Goal: Contribute content: Add original content to the website for others to see

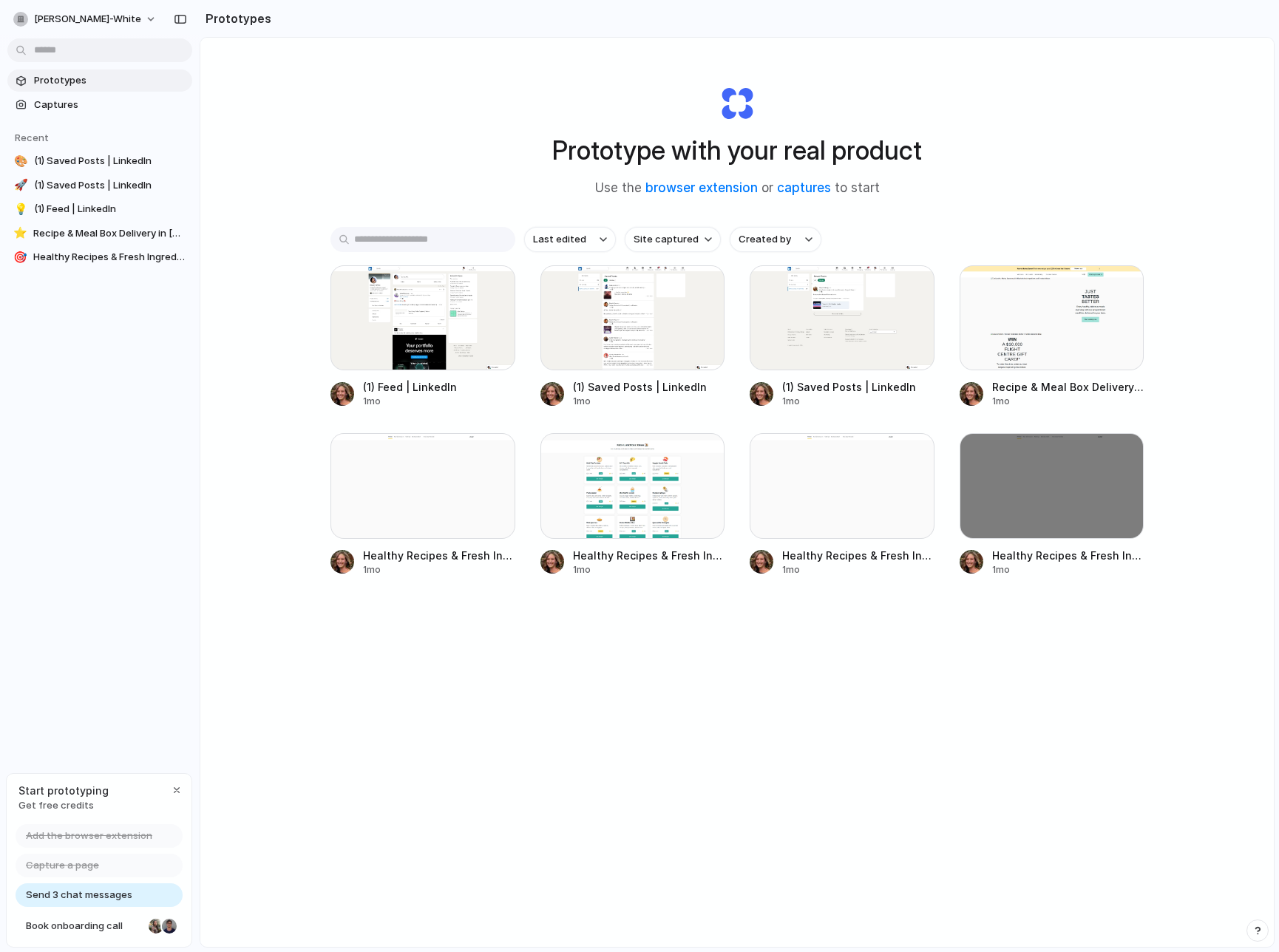
click at [639, 476] on div at bounding box center [639, 476] width 0 height 0
click at [126, 213] on span "(1) Feed | LinkedIn" at bounding box center [110, 209] width 152 height 14
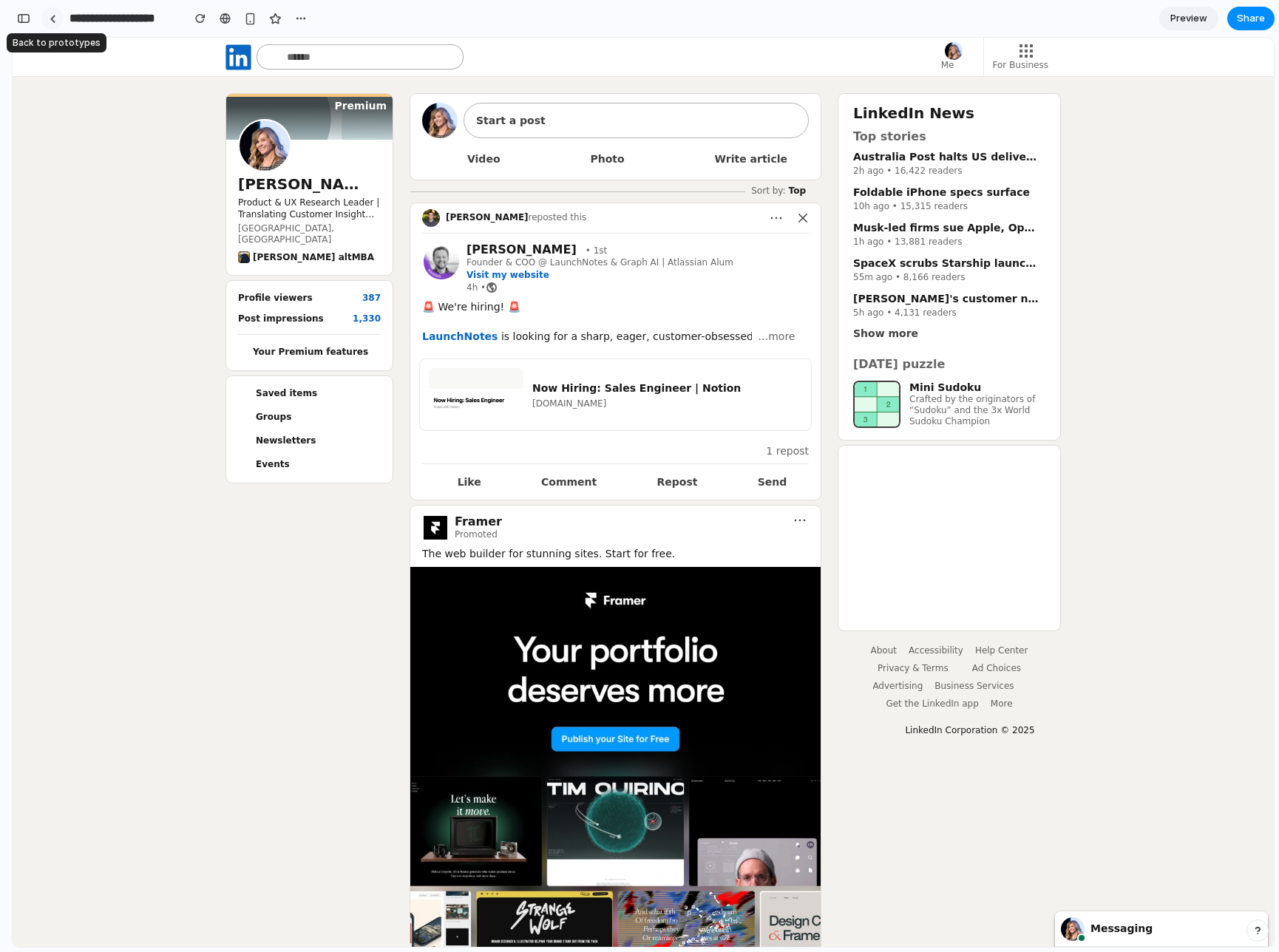
click at [52, 14] on div at bounding box center [53, 18] width 6 height 8
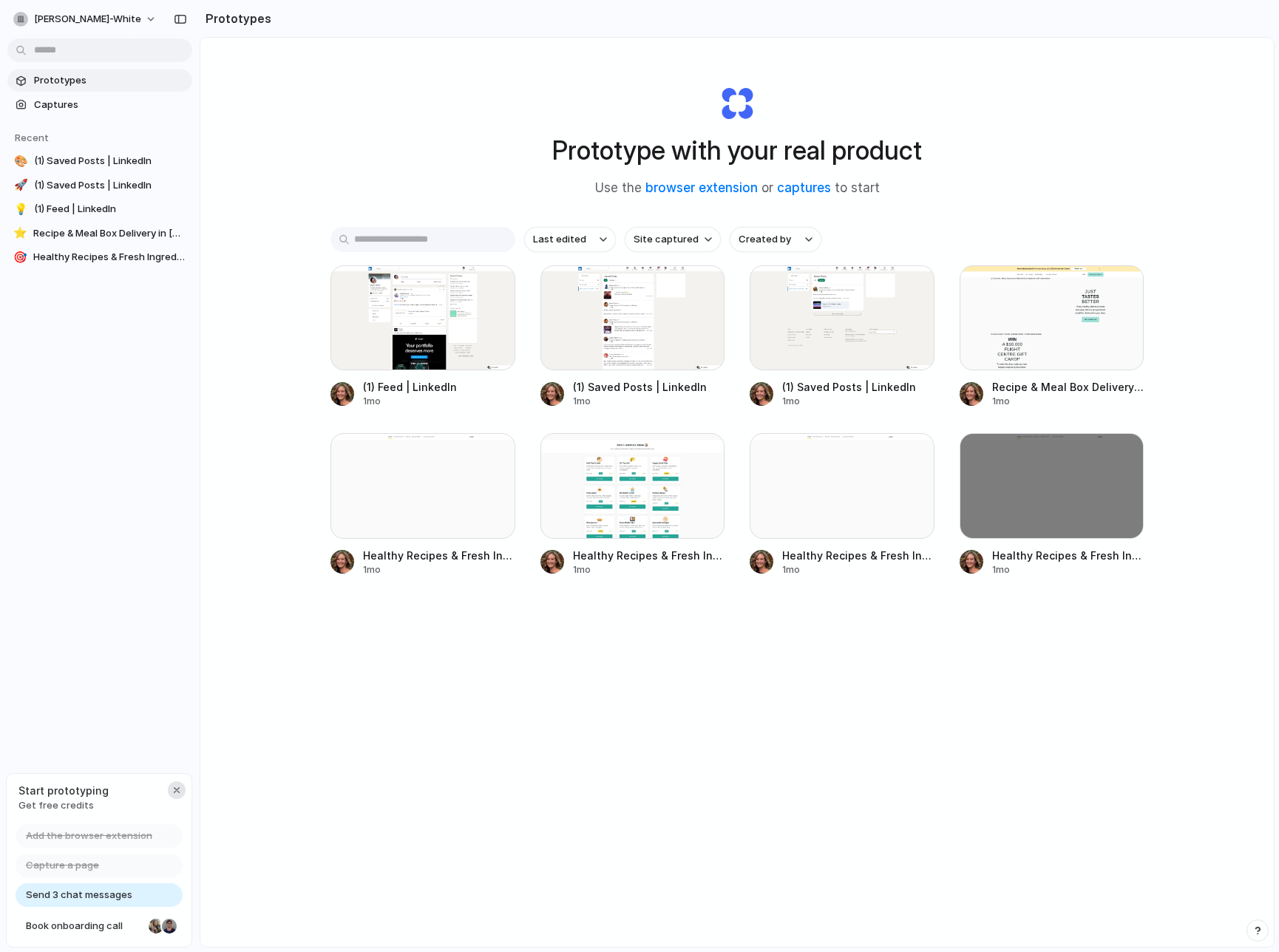
click at [178, 793] on div "button" at bounding box center [176, 790] width 12 height 12
click at [74, 18] on span "[PERSON_NAME]-white" at bounding box center [87, 19] width 107 height 14
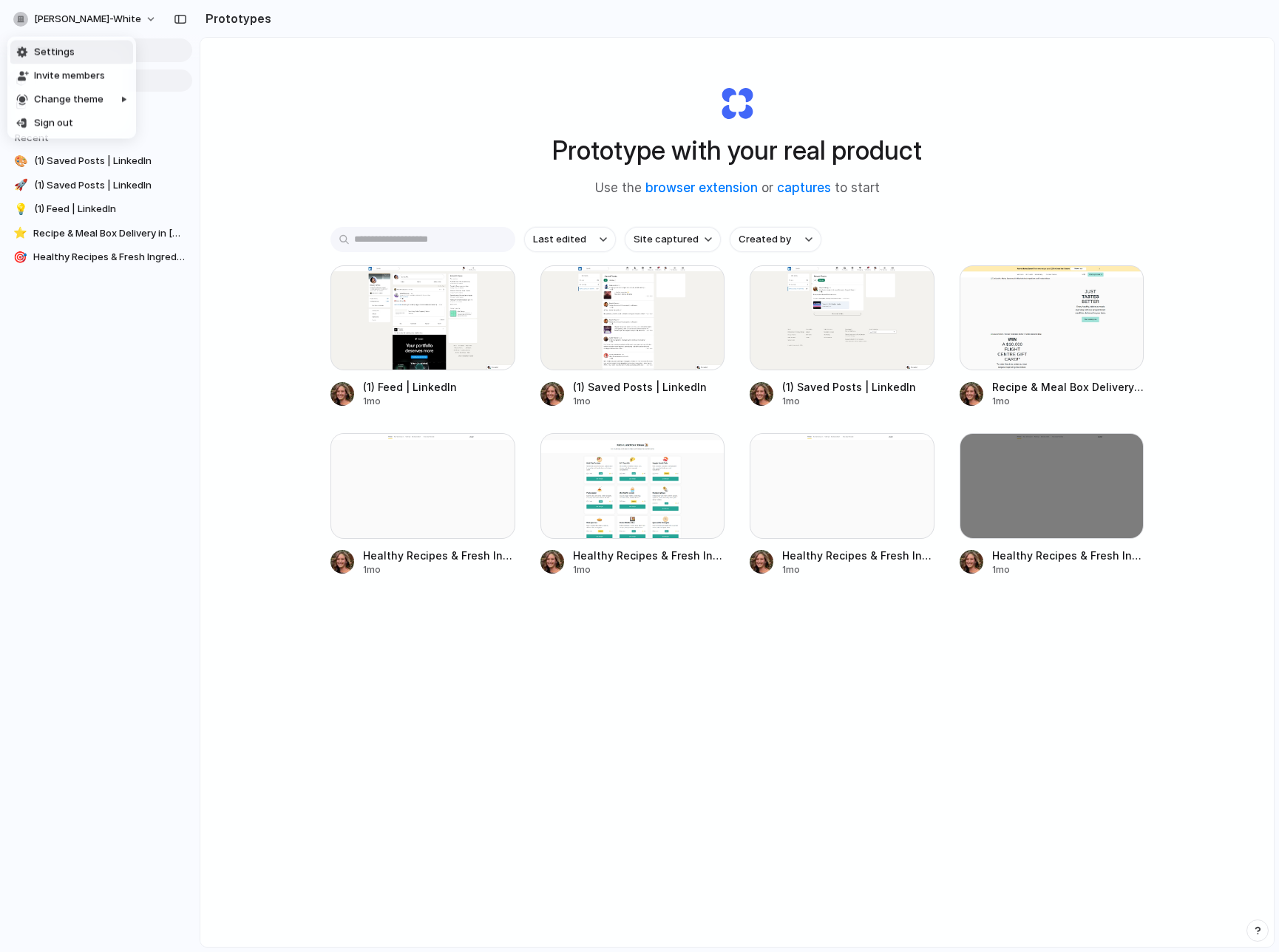
click at [73, 18] on div "Settings Invite members Change theme Sign out" at bounding box center [639, 476] width 1279 height 952
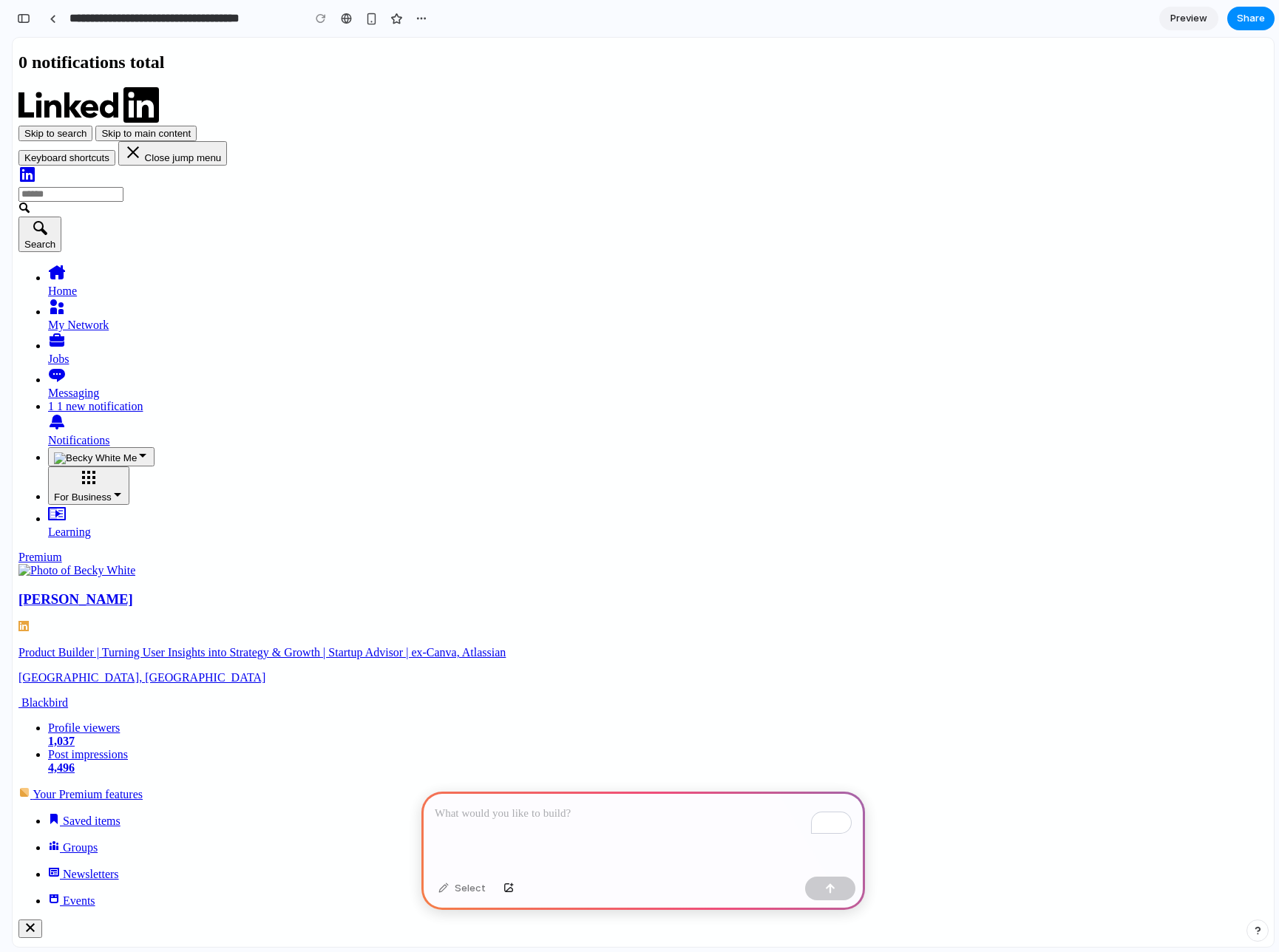
click at [525, 836] on div "To enrich screen reader interactions, please activate Accessibility in Grammarl…" at bounding box center [643, 831] width 443 height 79
click at [526, 828] on div "To enrich screen reader interactions, please activate Accessibility in Grammarl…" at bounding box center [643, 831] width 443 height 79
drag, startPoint x: 537, startPoint y: 825, endPoint x: 553, endPoint y: 820, distance: 16.8
click at [553, 820] on div "**********" at bounding box center [643, 831] width 443 height 79
click at [427, 18] on div "button" at bounding box center [421, 18] width 12 height 12
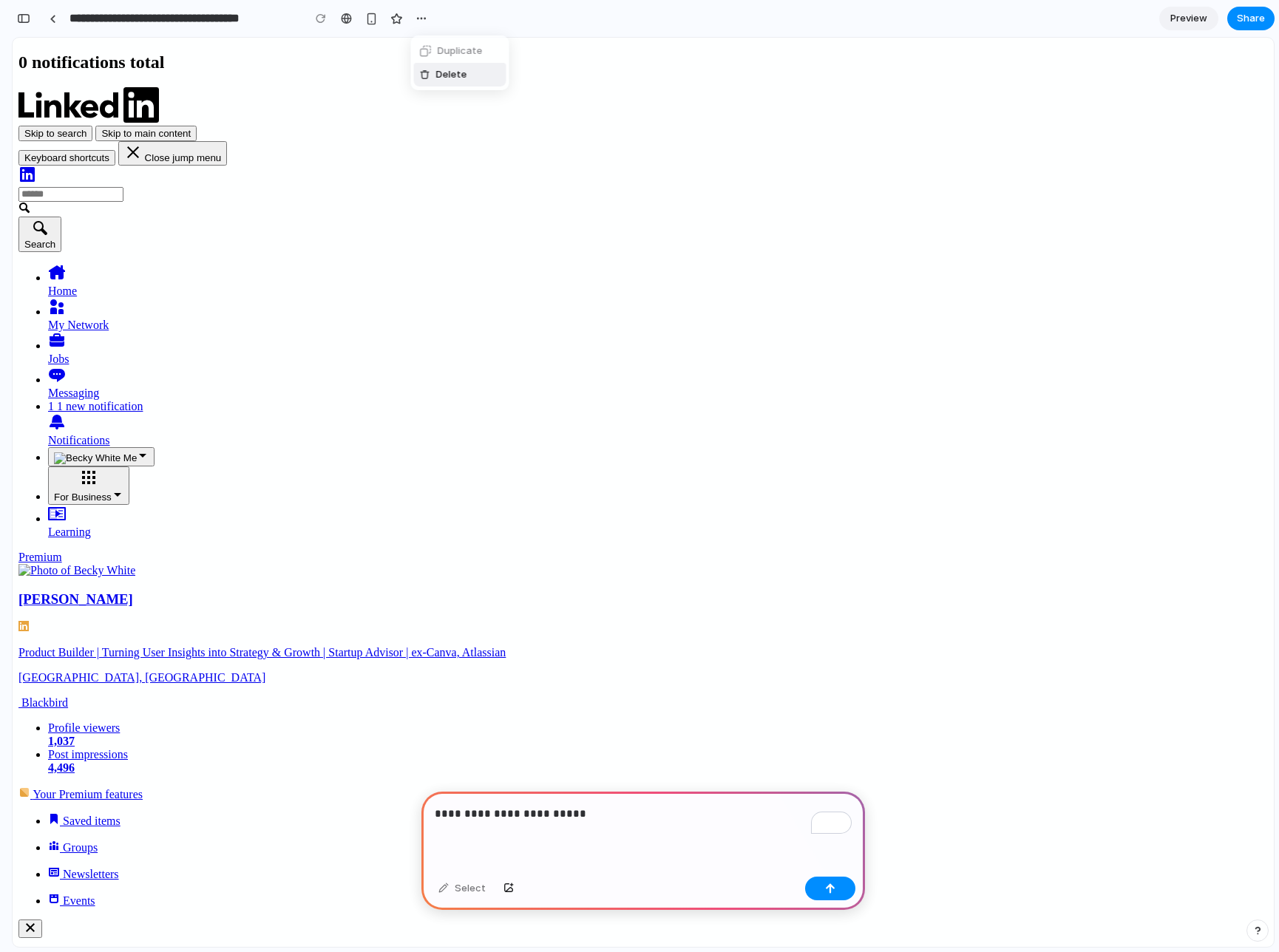
click at [440, 73] on span "Delete" at bounding box center [451, 75] width 31 height 14
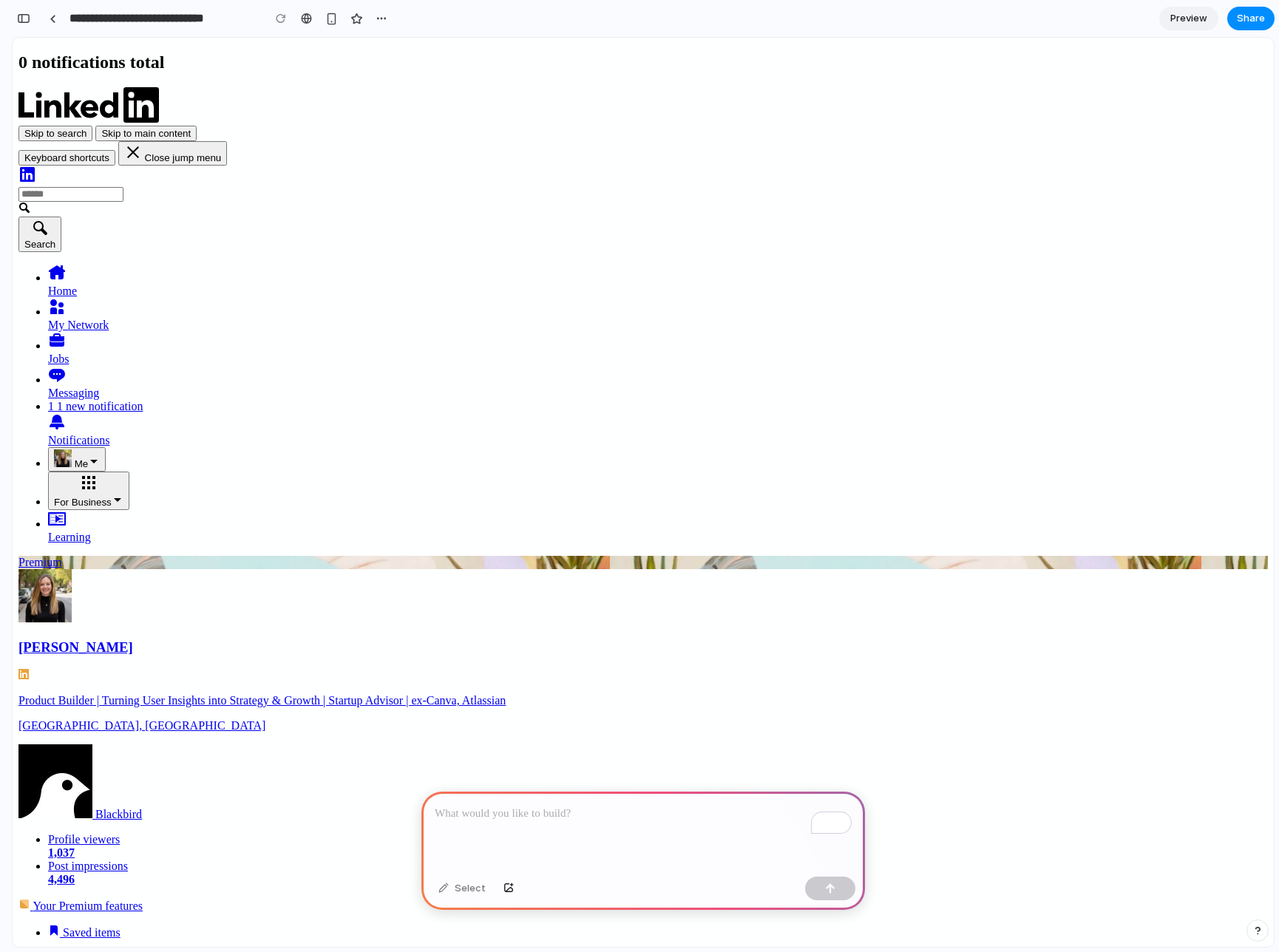
click at [573, 825] on div "To enrich screen reader interactions, please activate Accessibility in Grammarl…" at bounding box center [643, 831] width 443 height 79
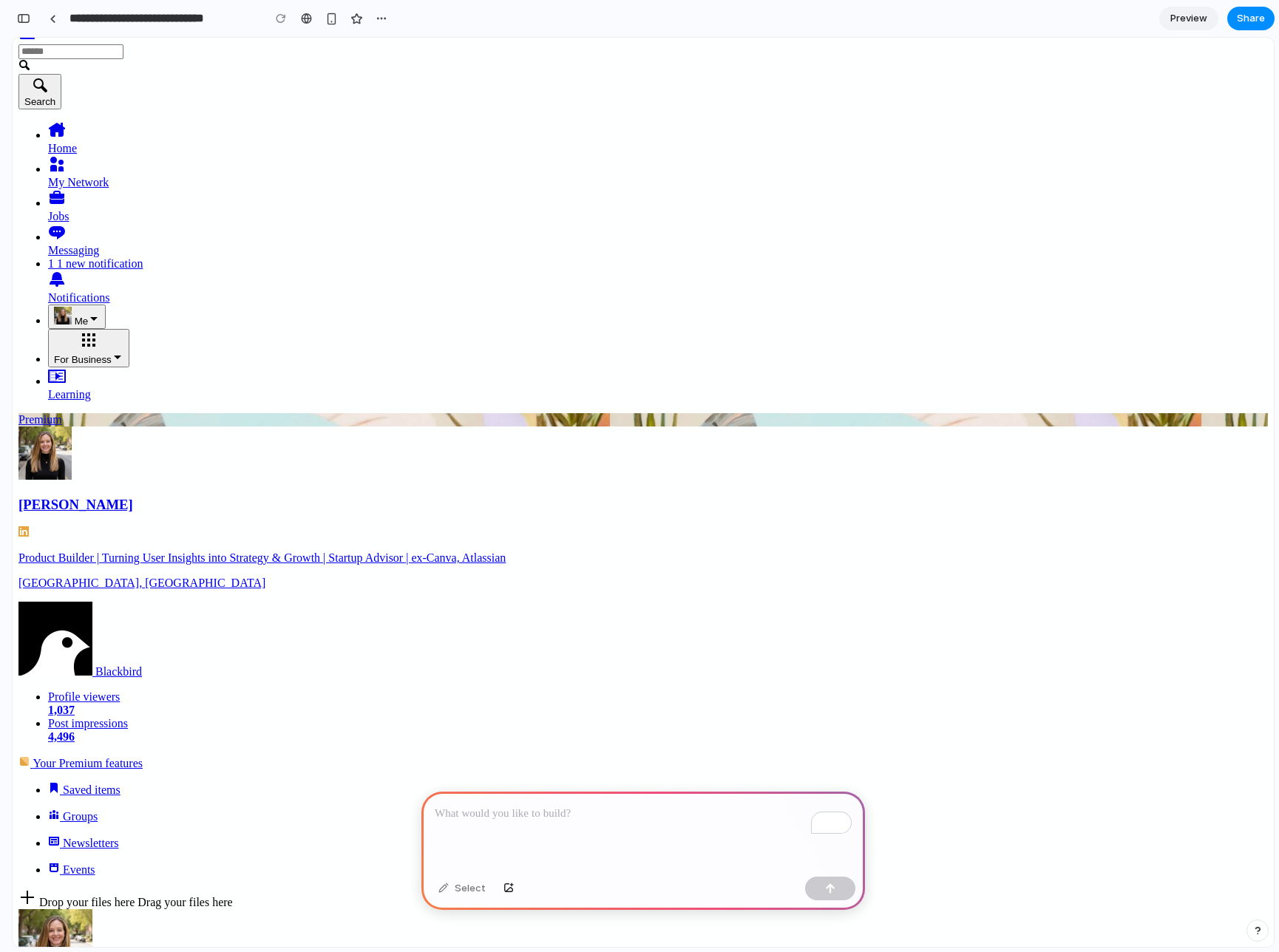
click at [581, 819] on p "To enrich screen reader interactions, please activate Accessibility in Grammarl…" at bounding box center [643, 814] width 417 height 18
click at [475, 891] on div "Select" at bounding box center [461, 889] width 62 height 24
drag, startPoint x: 652, startPoint y: 823, endPoint x: 435, endPoint y: 812, distance: 217.3
click at [435, 812] on div "**********" at bounding box center [643, 831] width 443 height 79
click at [672, 820] on p "**********" at bounding box center [643, 814] width 417 height 18
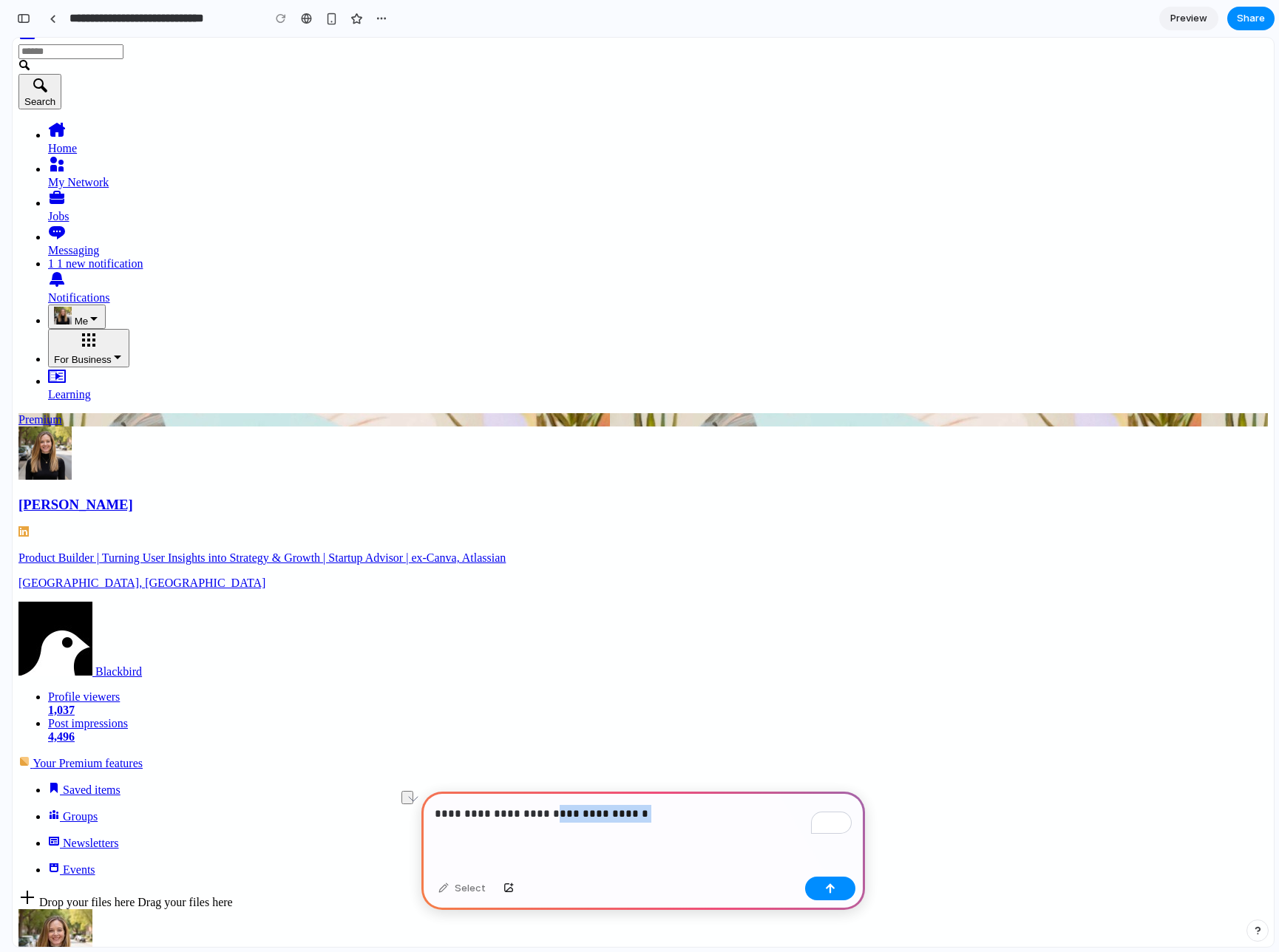
drag, startPoint x: 659, startPoint y: 819, endPoint x: 543, endPoint y: 819, distance: 116.0
click at [543, 819] on p "**********" at bounding box center [643, 814] width 417 height 18
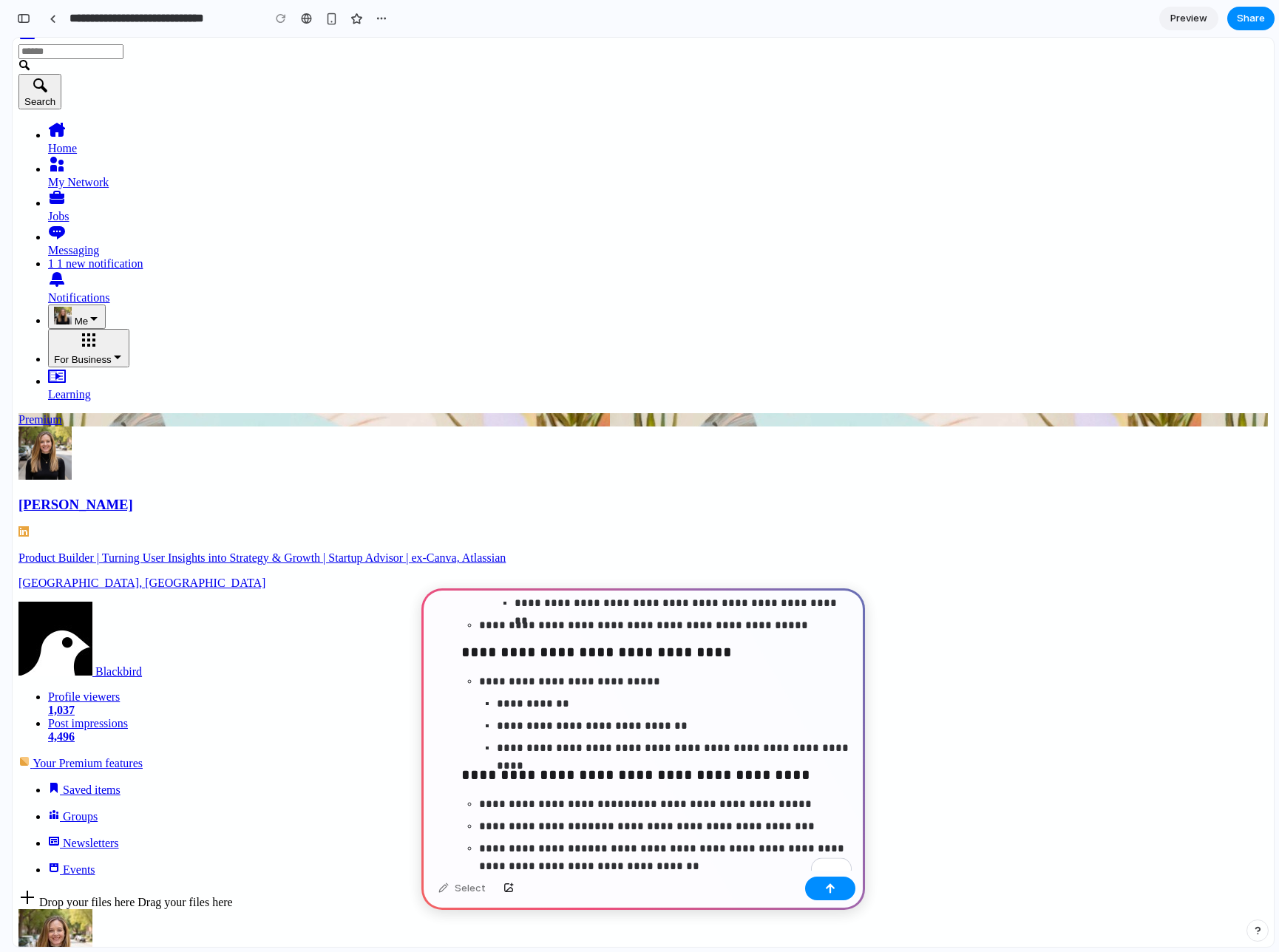
scroll to position [1296, 0]
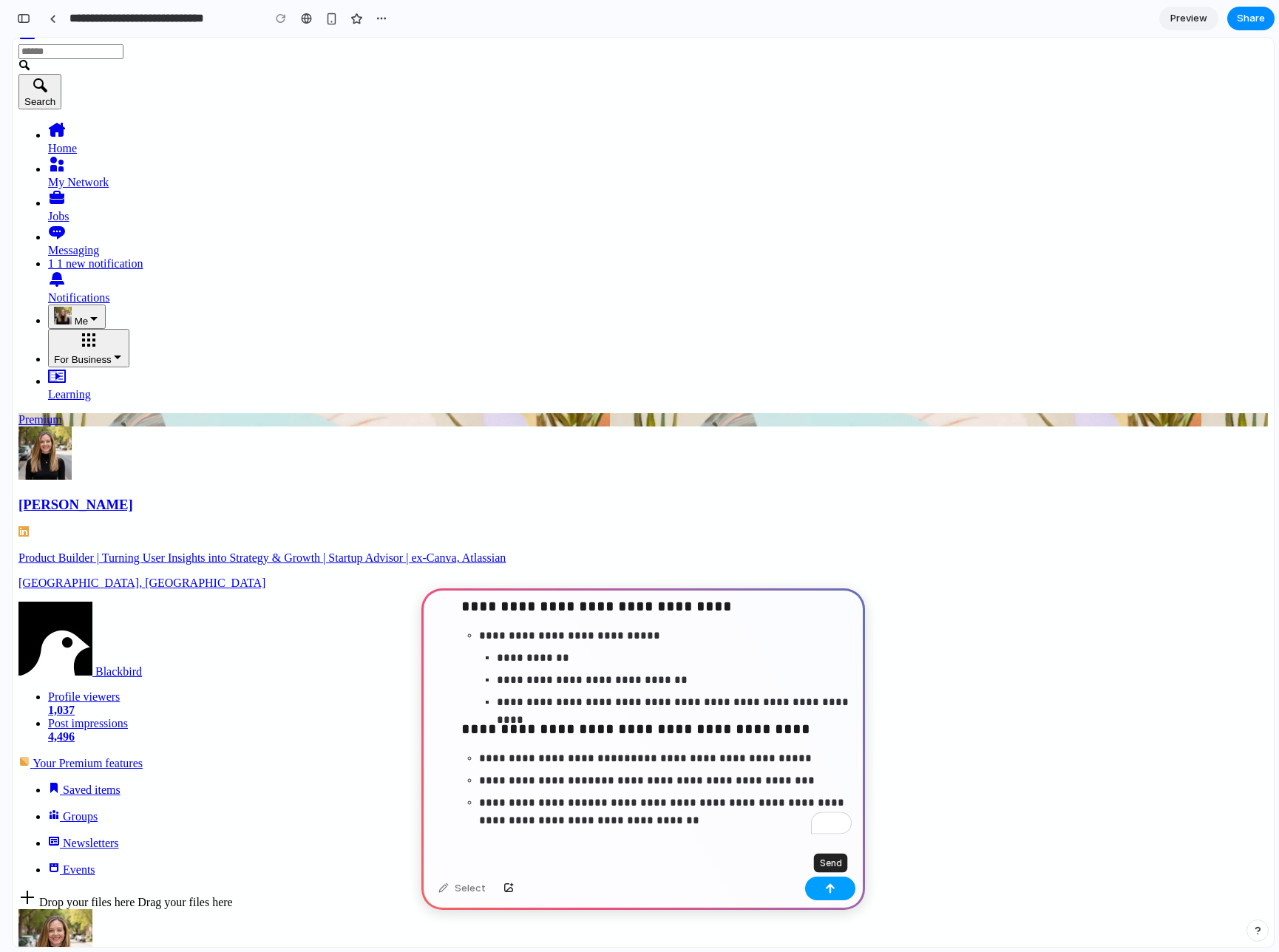
click at [828, 888] on div "button" at bounding box center [830, 889] width 10 height 10
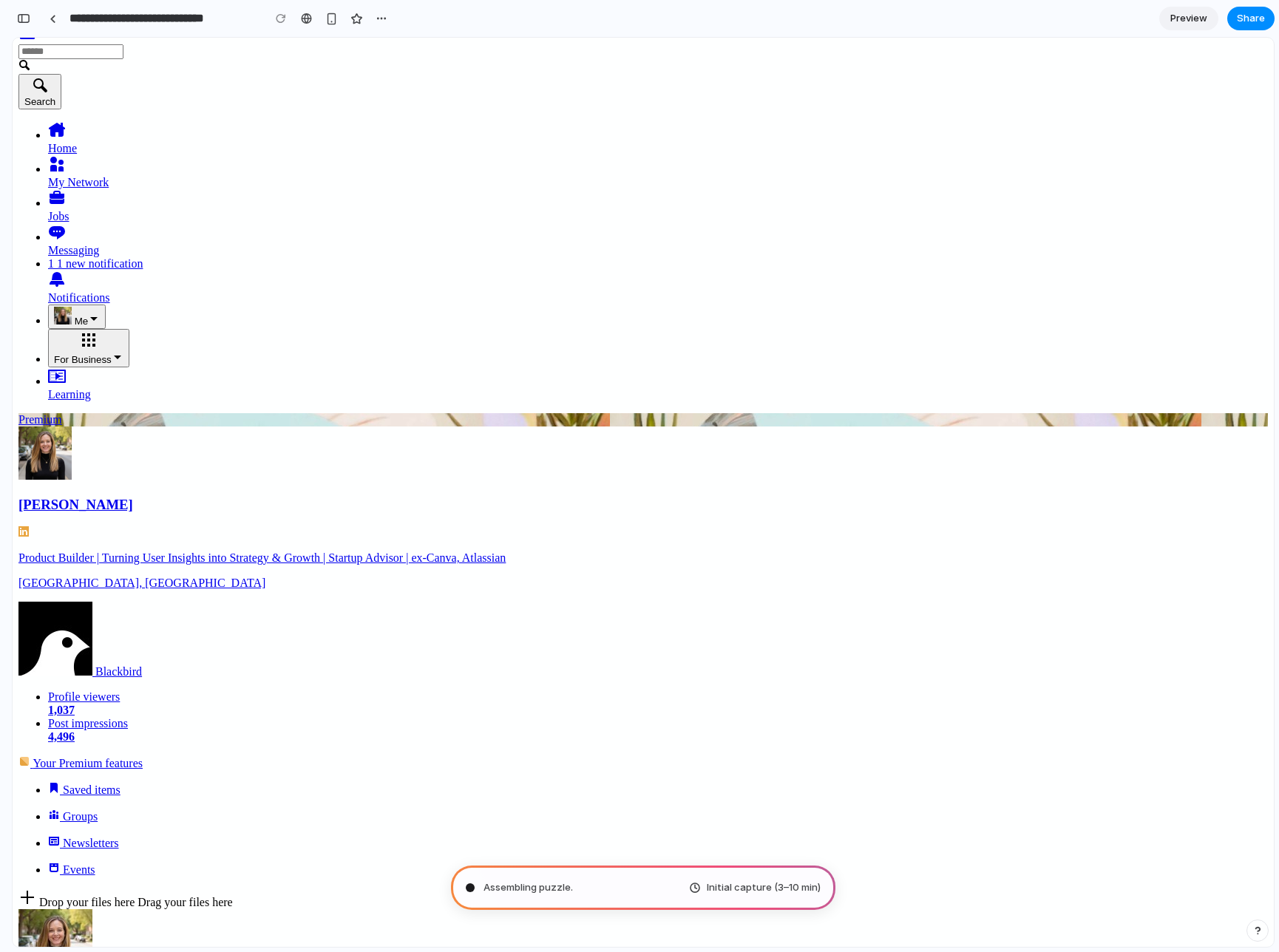
type input "**********"
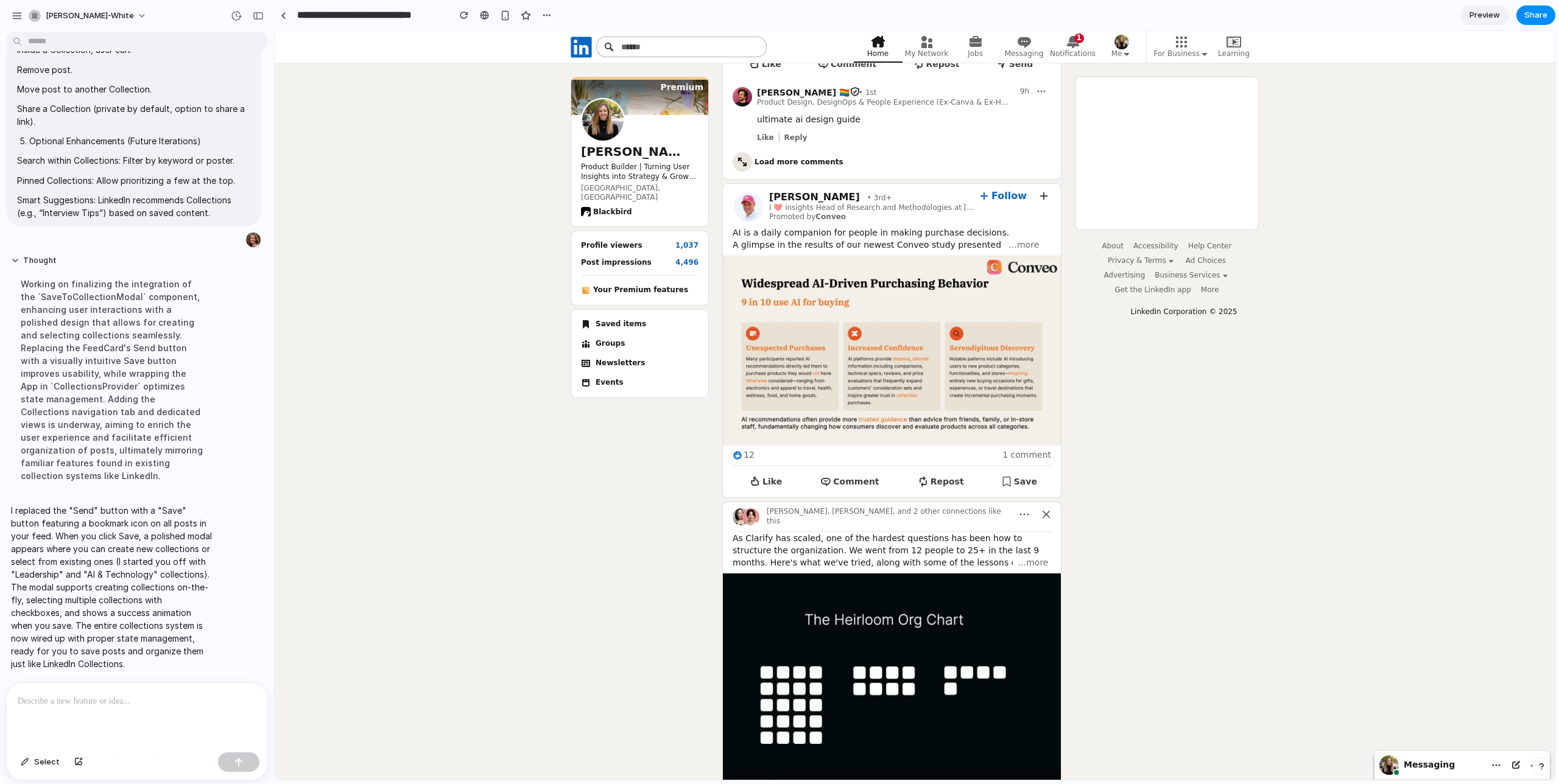
scroll to position [785, 0]
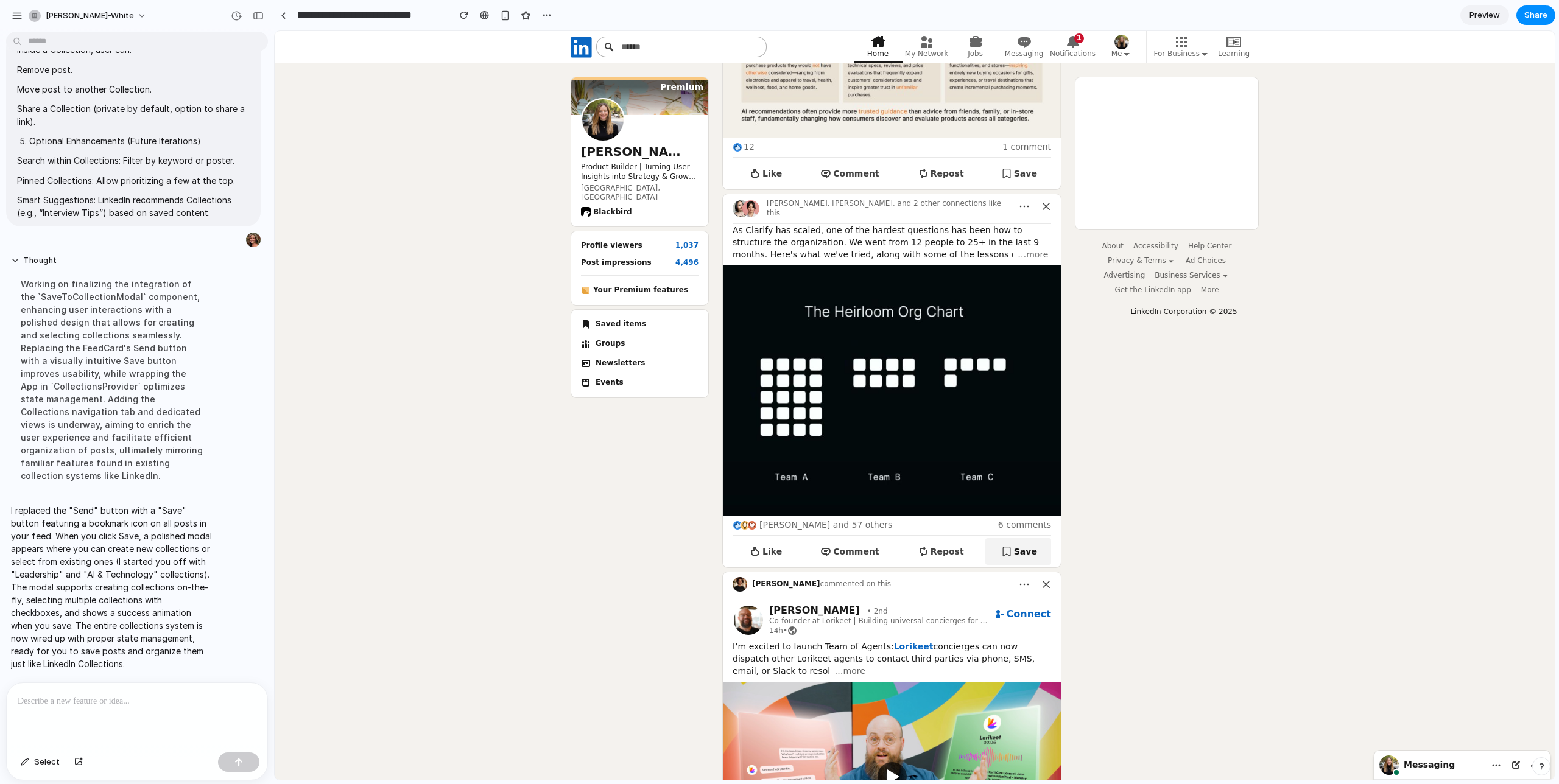
click at [1010, 558] on button "Save" at bounding box center [1019, 552] width 66 height 27
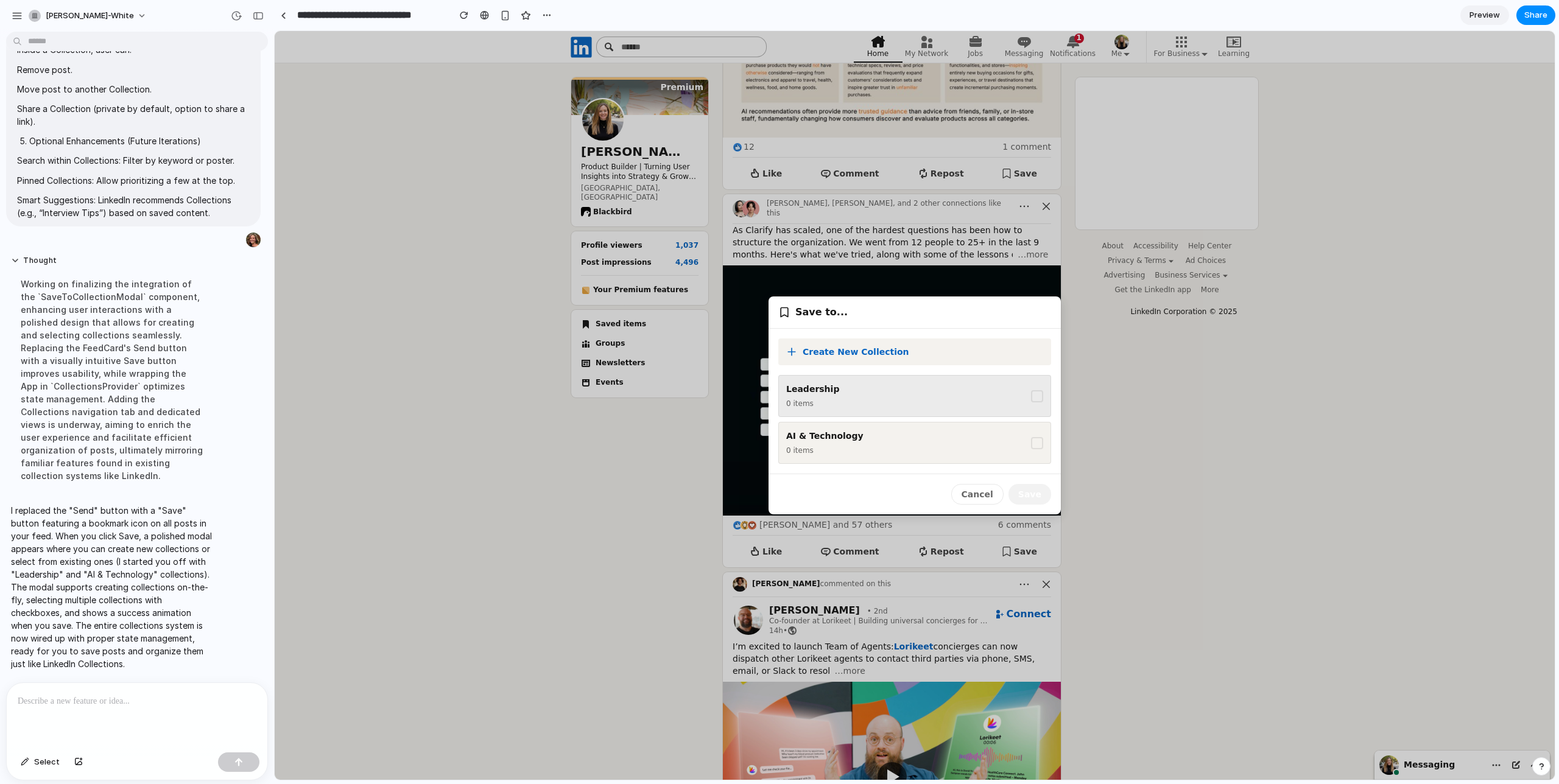
click at [990, 395] on div "Leadership 0 items" at bounding box center [914, 396] width 273 height 42
click at [1034, 497] on button "Save" at bounding box center [1030, 494] width 43 height 20
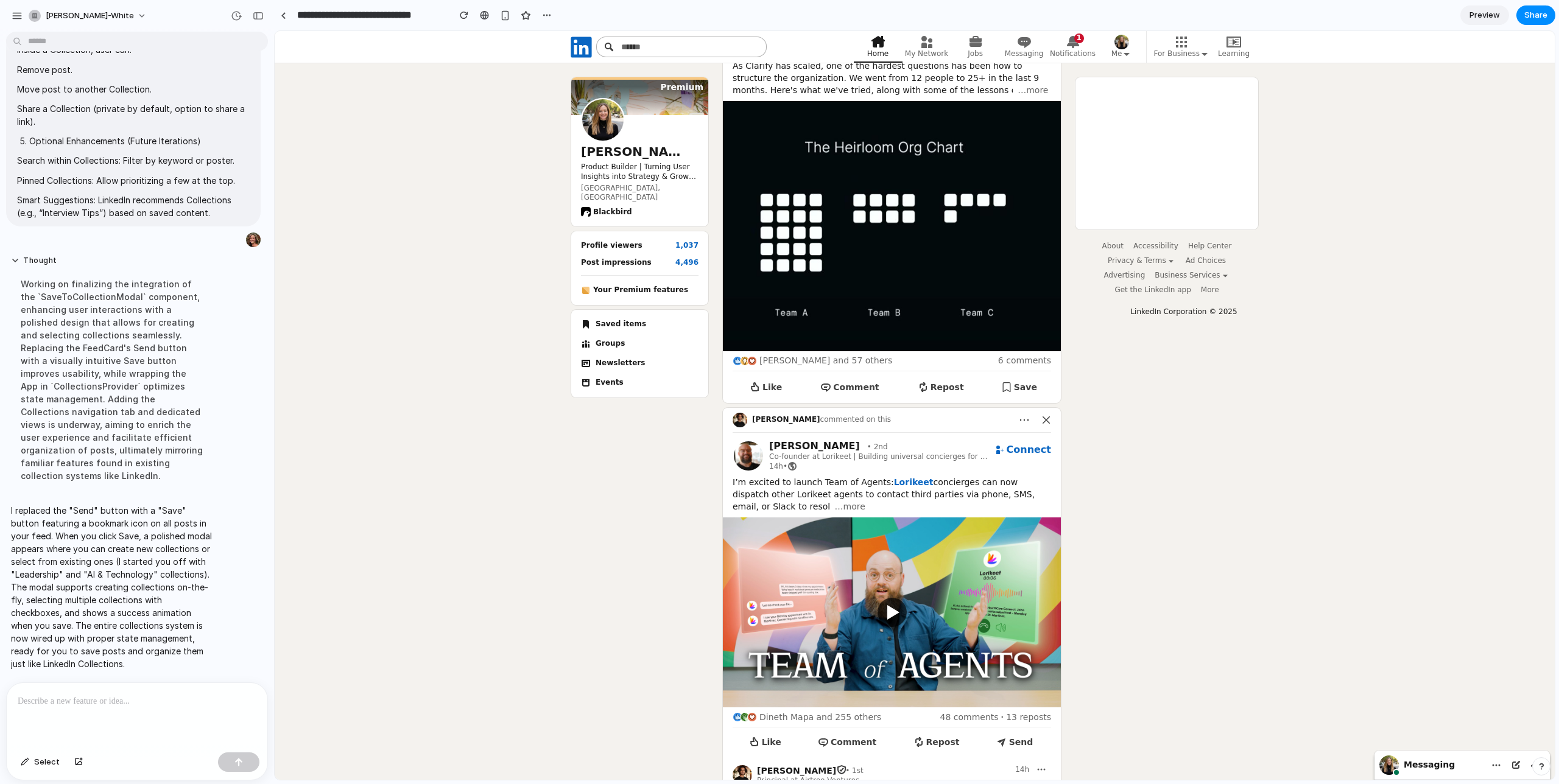
scroll to position [1130, 0]
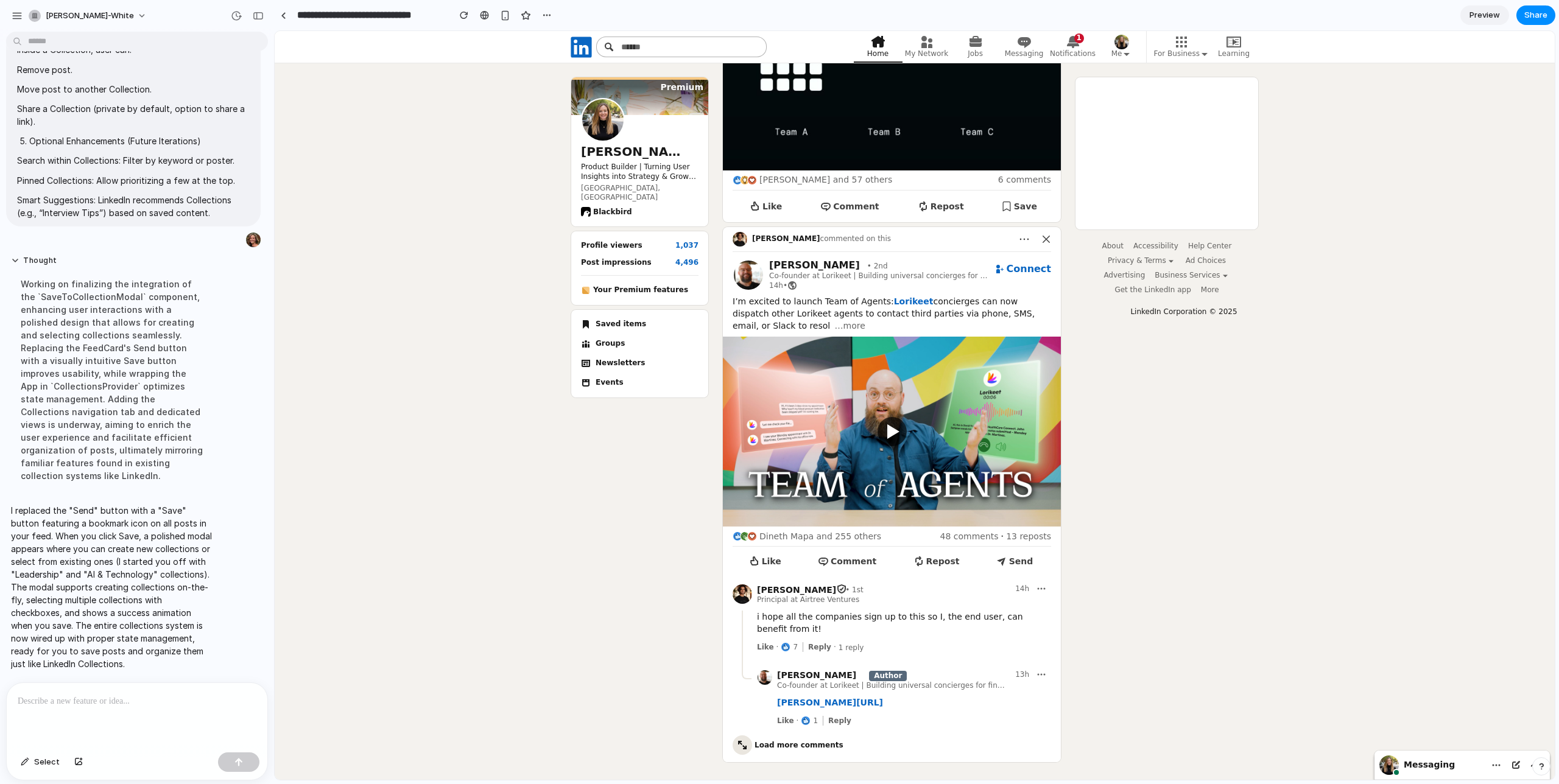
click at [133, 703] on p at bounding box center [137, 701] width 238 height 15
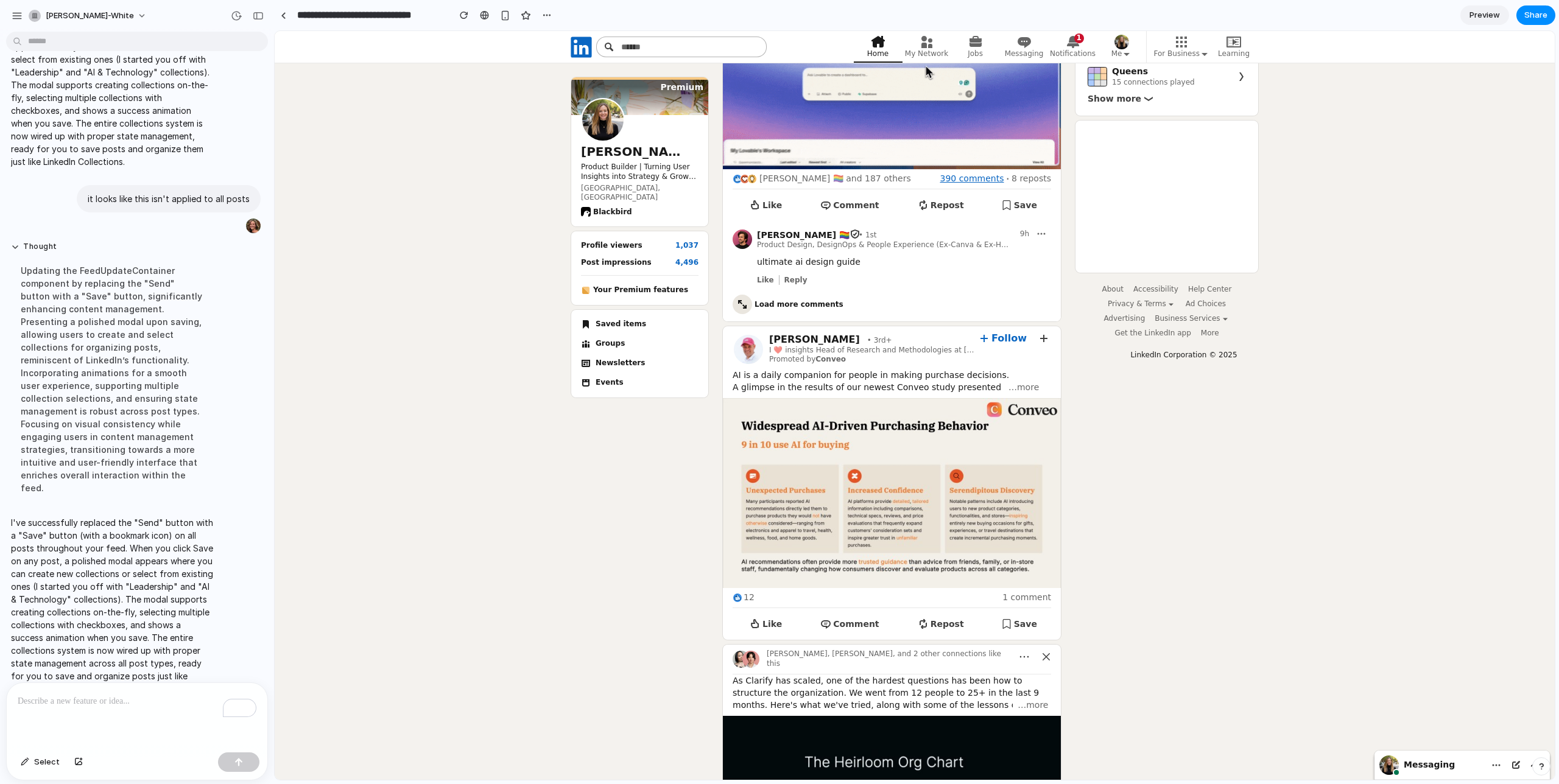
scroll to position [407, 0]
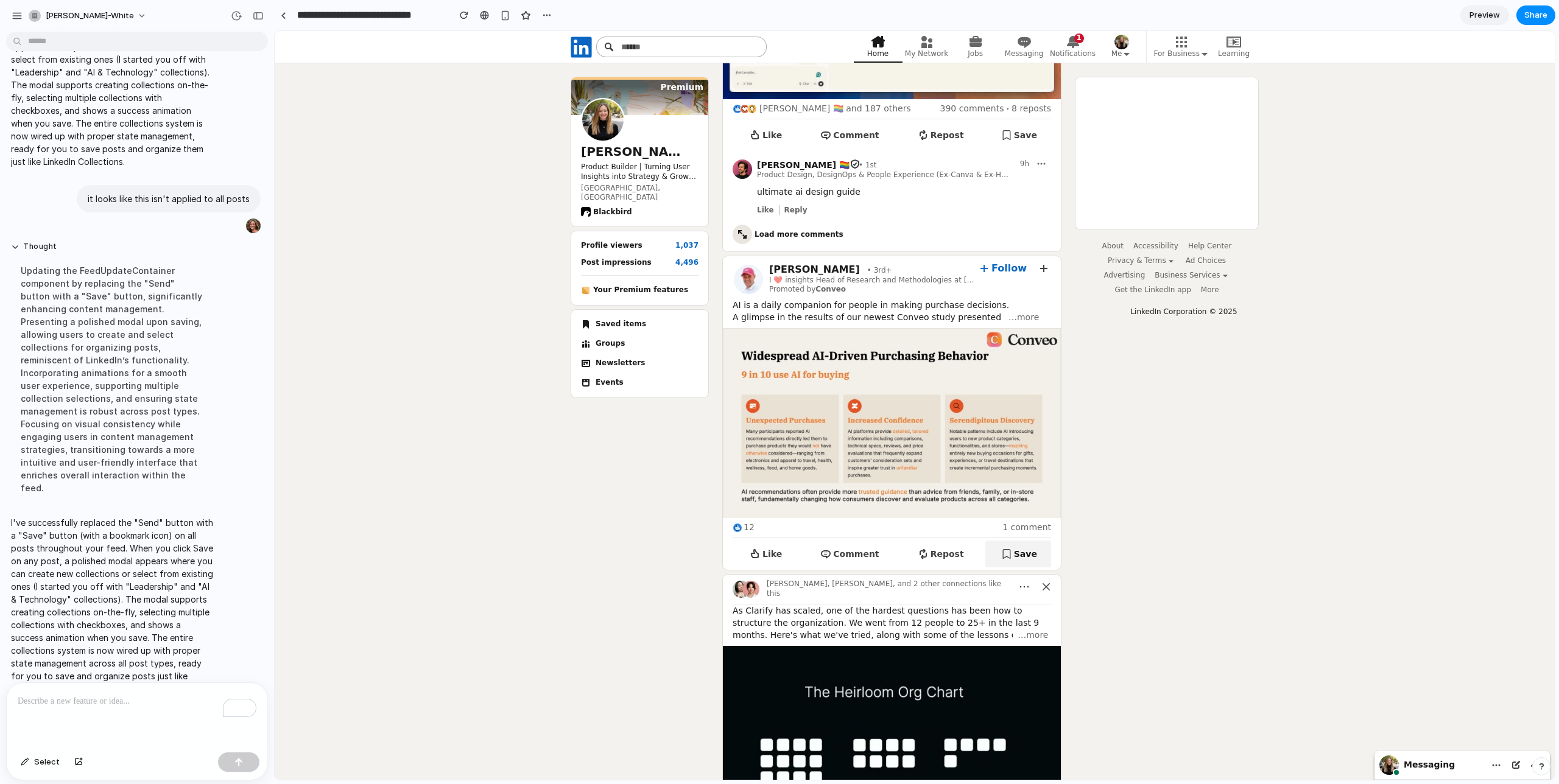
click at [1012, 553] on icon "button" at bounding box center [1007, 554] width 12 height 12
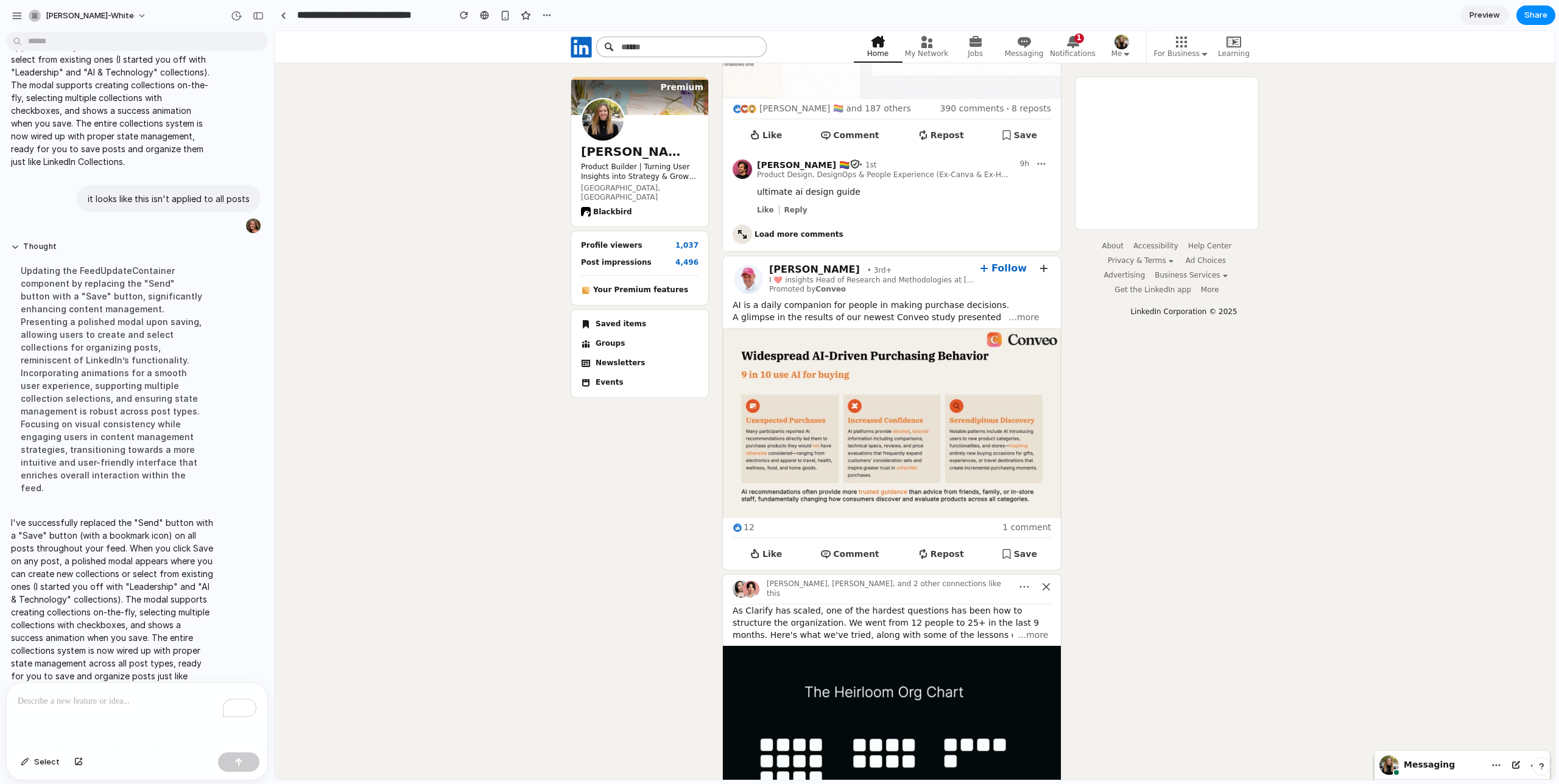
scroll to position [0, 0]
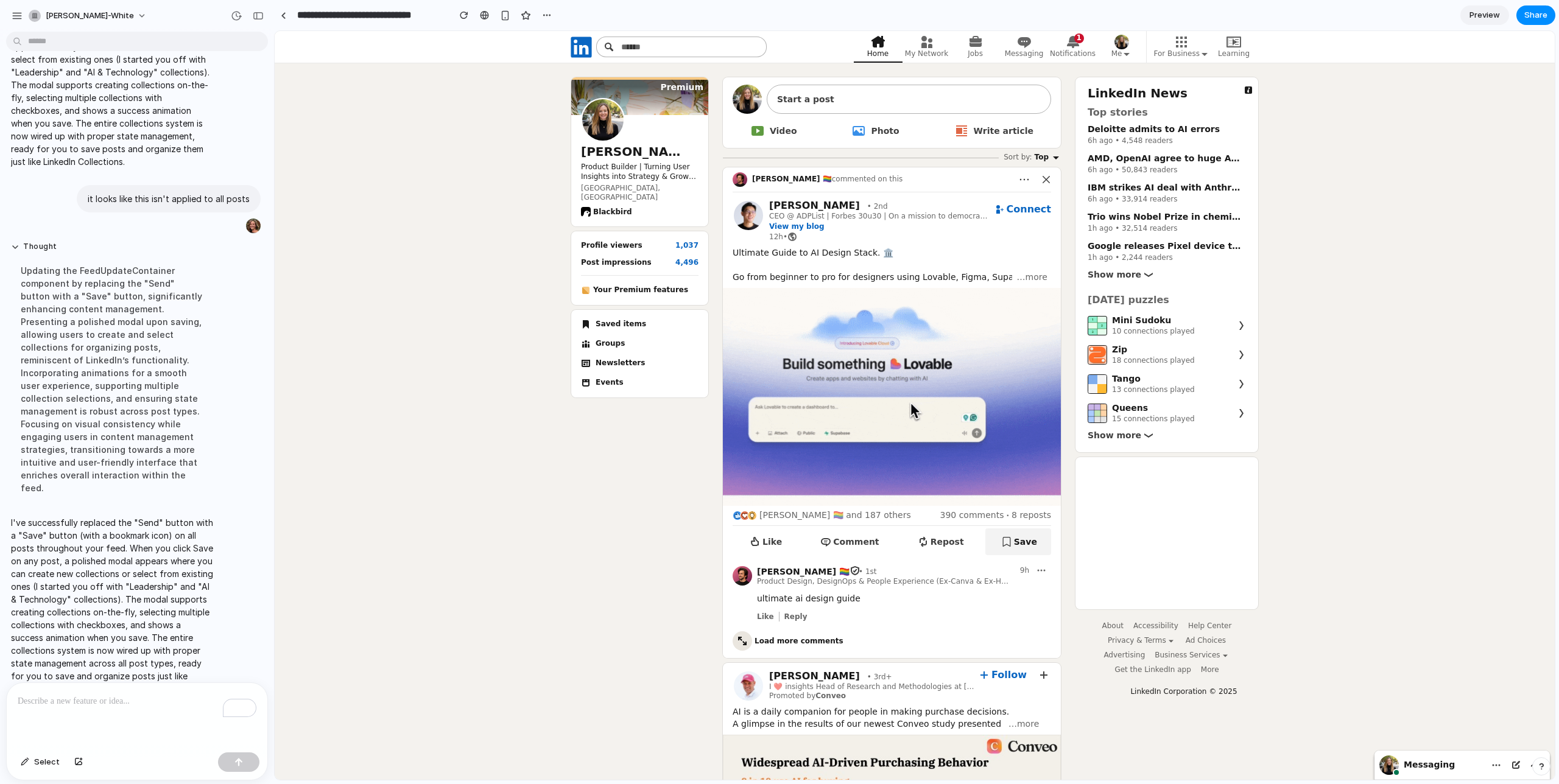
click at [1027, 540] on span "Save" at bounding box center [1025, 542] width 23 height 10
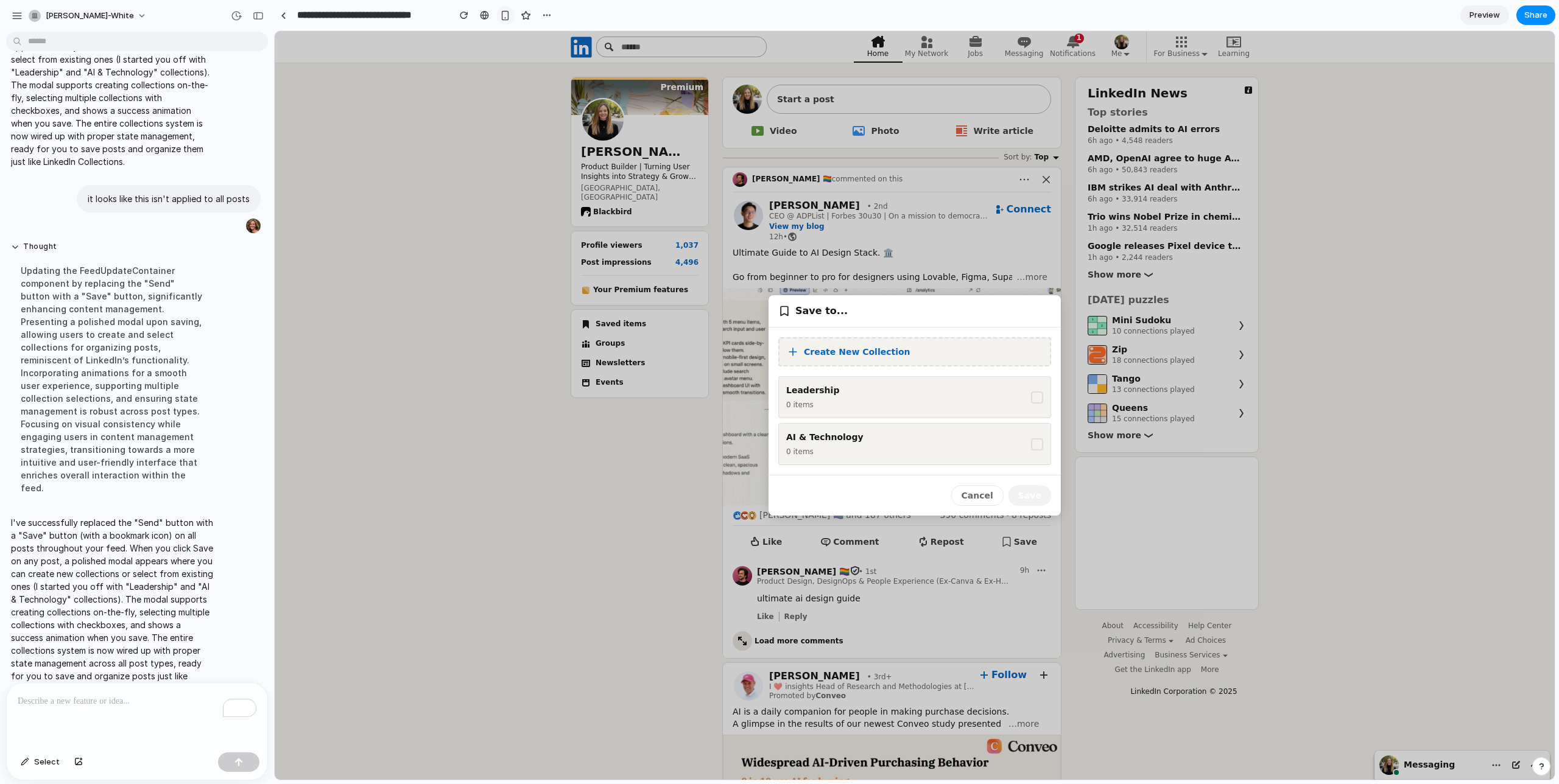
click at [501, 17] on div "button" at bounding box center [505, 16] width 11 height 11
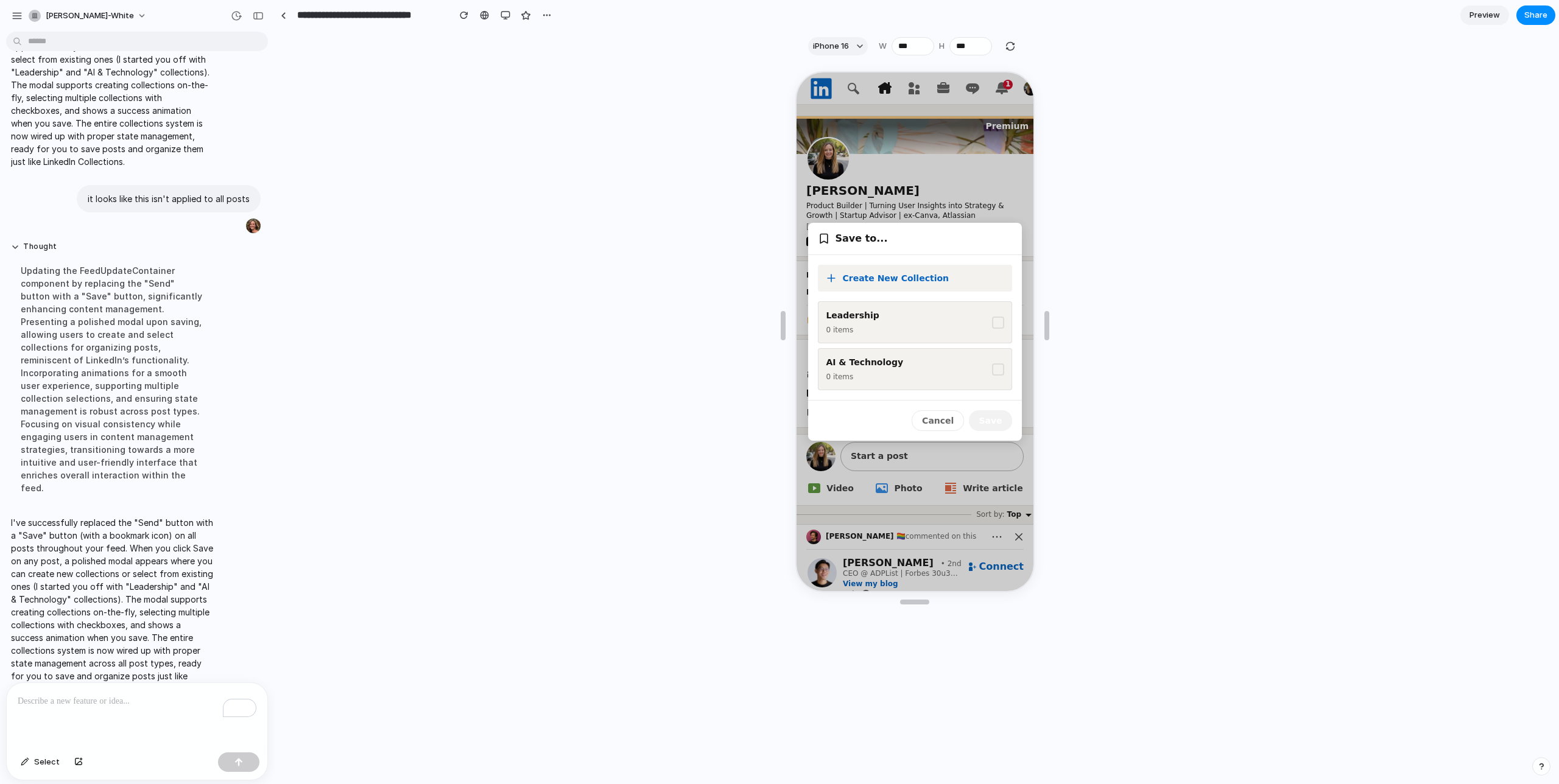
click at [931, 413] on button "Cancel" at bounding box center [935, 419] width 52 height 20
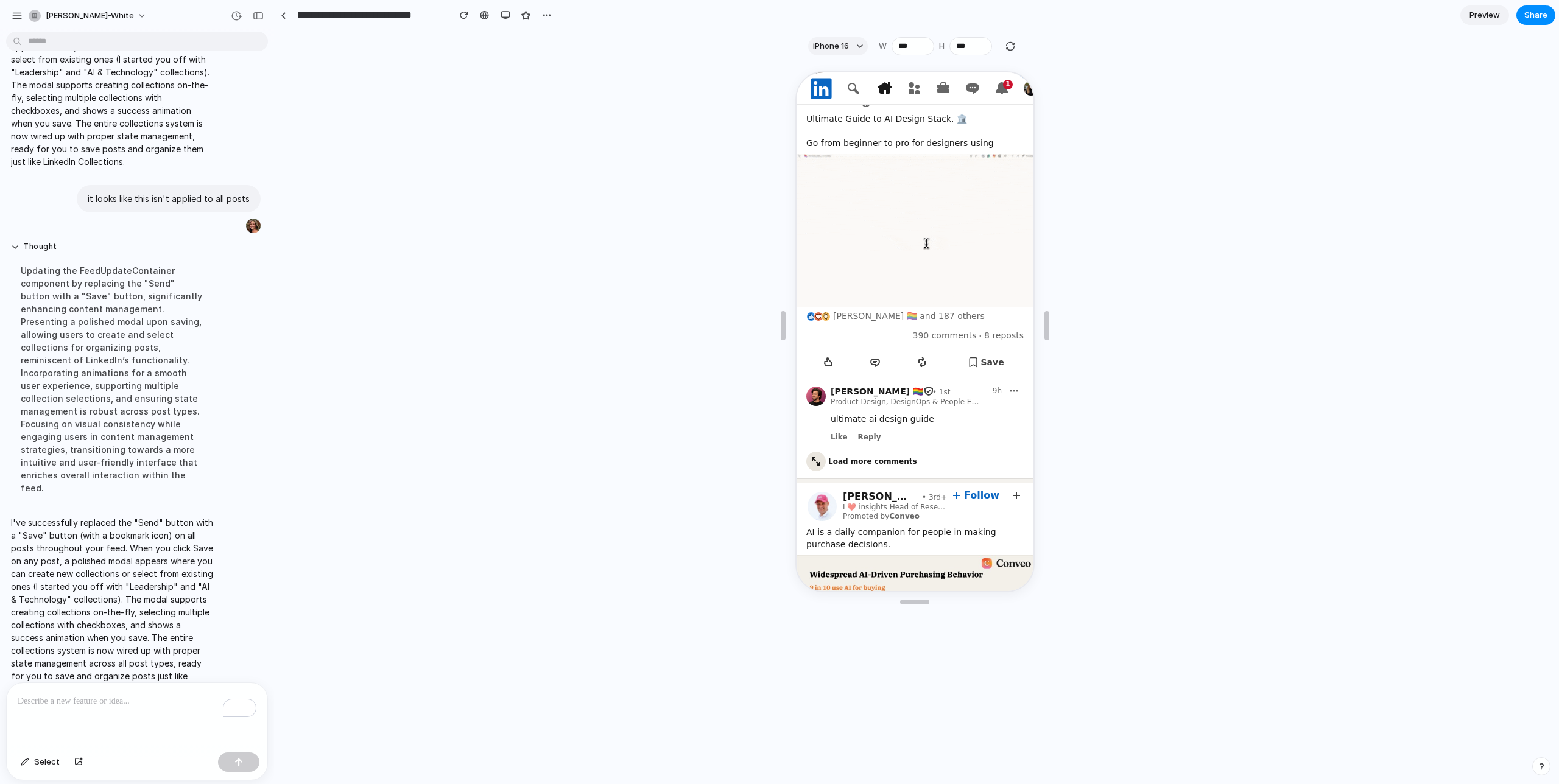
scroll to position [496, 0]
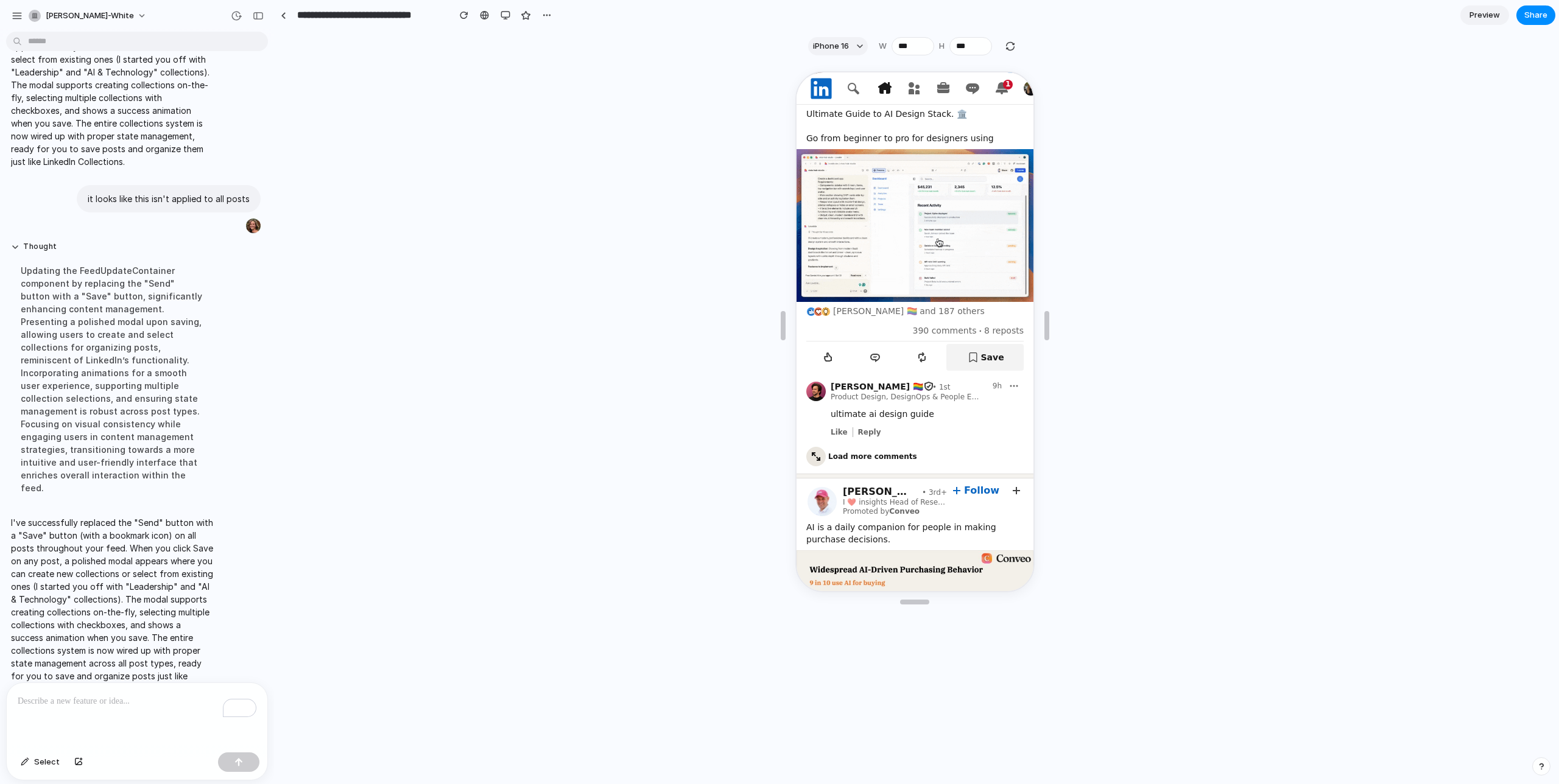
click at [998, 352] on span "Save" at bounding box center [990, 356] width 23 height 10
